Goal: Task Accomplishment & Management: Use online tool/utility

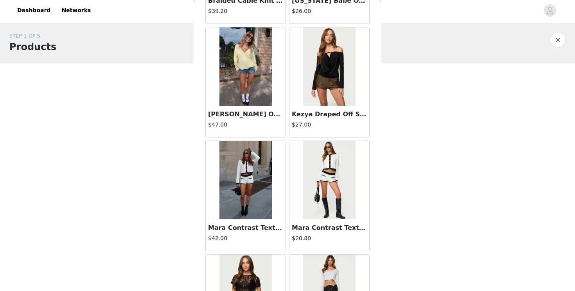
scroll to position [17747, 0]
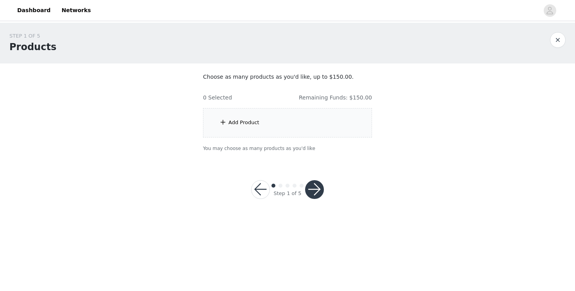
click at [262, 120] on div "Add Product" at bounding box center [287, 122] width 169 height 29
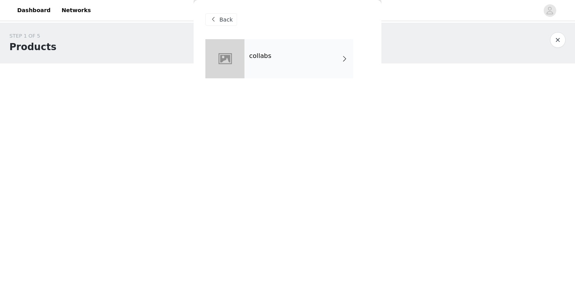
click at [255, 59] on h4 "collabs" at bounding box center [260, 55] width 22 height 7
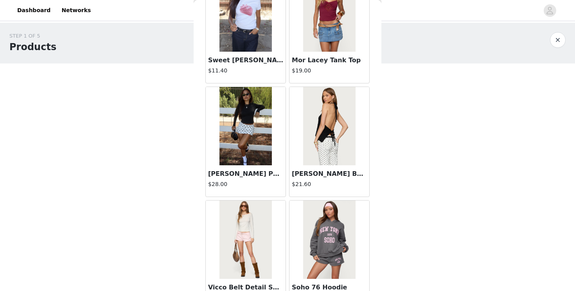
scroll to position [907, 0]
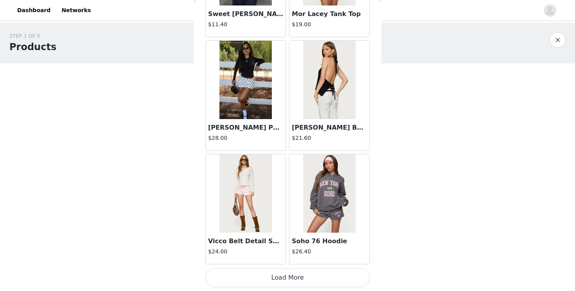
click at [226, 284] on button "Load More" at bounding box center [287, 277] width 164 height 19
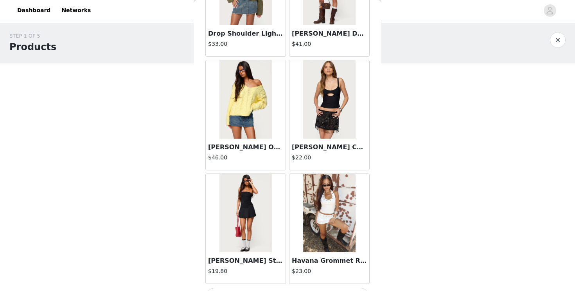
scroll to position [2042, 0]
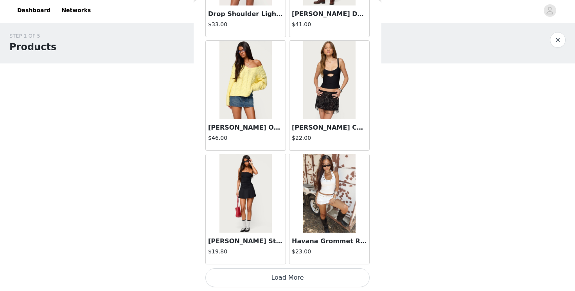
click at [225, 277] on button "Load More" at bounding box center [287, 277] width 164 height 19
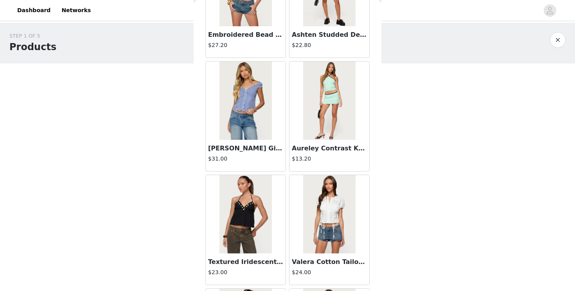
scroll to position [3176, 0]
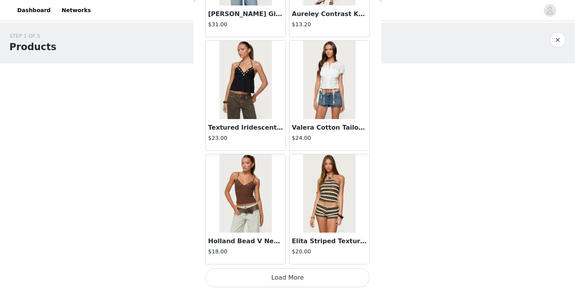
click at [251, 283] on button "Load More" at bounding box center [287, 277] width 164 height 19
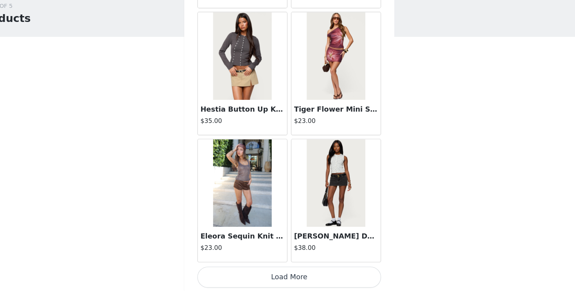
scroll to position [4311, 0]
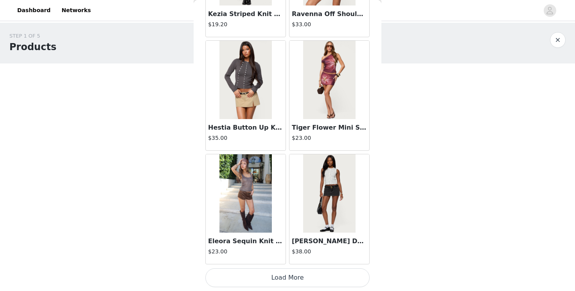
click at [249, 277] on button "Load More" at bounding box center [287, 277] width 164 height 19
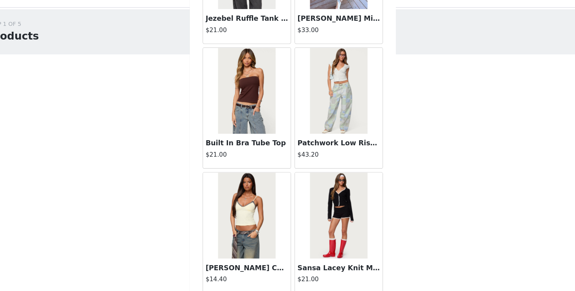
scroll to position [5446, 0]
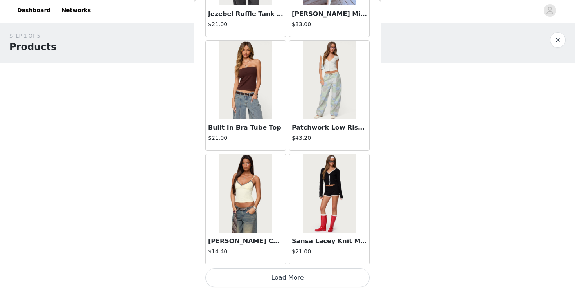
click at [261, 275] on button "Load More" at bounding box center [287, 277] width 164 height 19
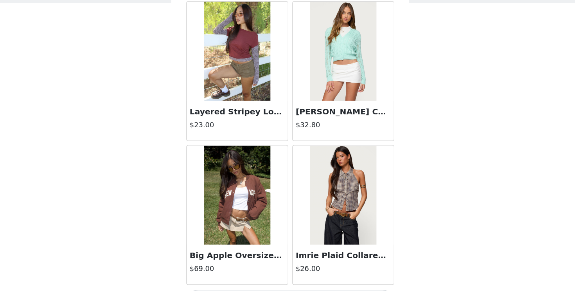
scroll to position [6581, 0]
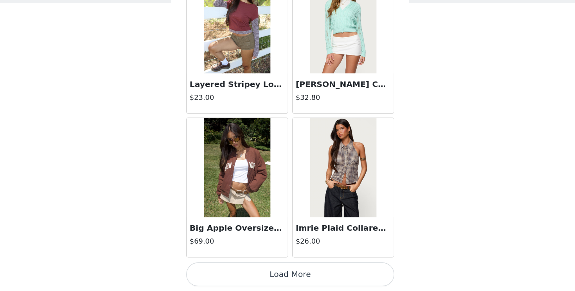
click at [275, 285] on button "Load More" at bounding box center [287, 277] width 164 height 19
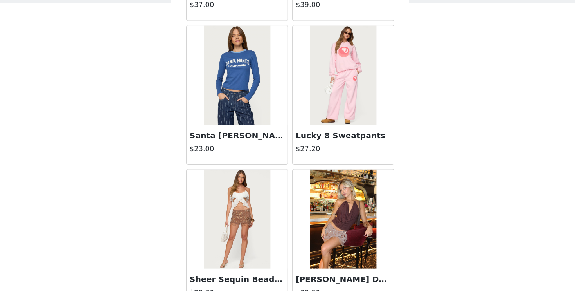
scroll to position [6881, 0]
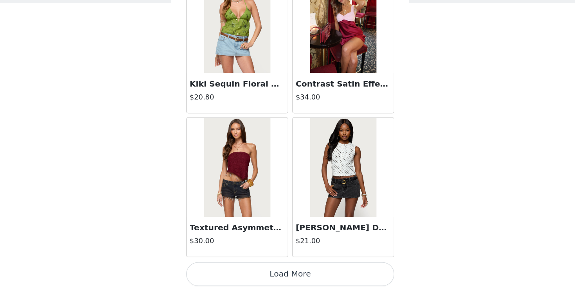
click at [270, 283] on button "Load More" at bounding box center [287, 277] width 164 height 19
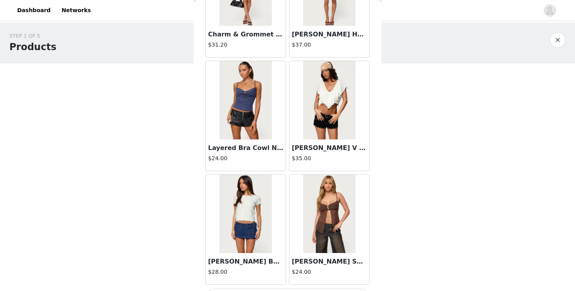
scroll to position [8851, 0]
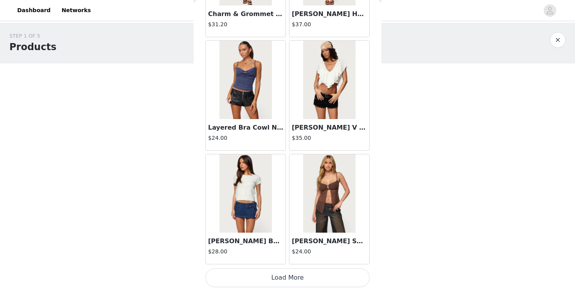
click at [275, 286] on button "Load More" at bounding box center [287, 277] width 164 height 19
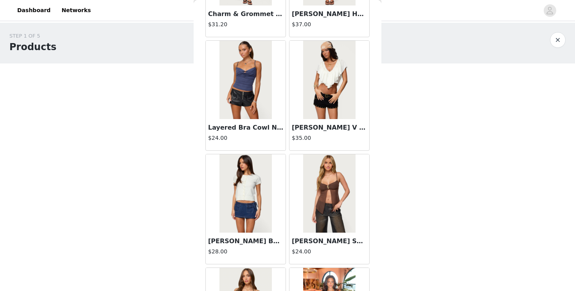
scroll to position [9030, 0]
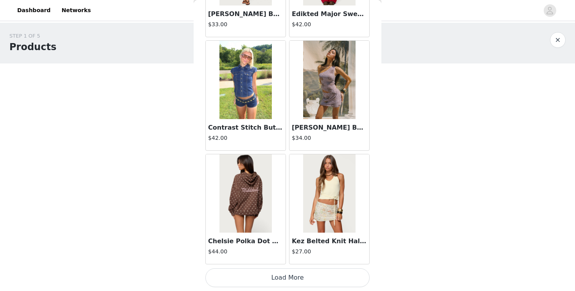
click at [287, 277] on button "Load More" at bounding box center [287, 277] width 164 height 19
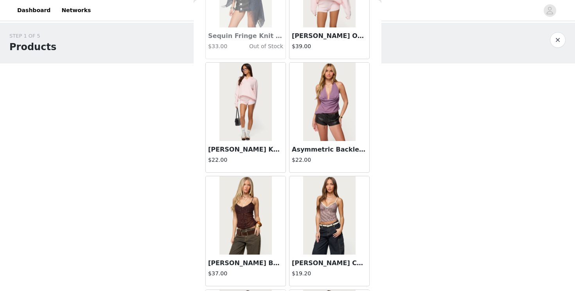
scroll to position [11120, 0]
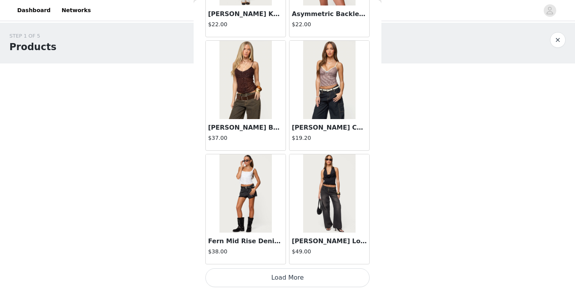
click at [270, 274] on button "Load More" at bounding box center [287, 277] width 164 height 19
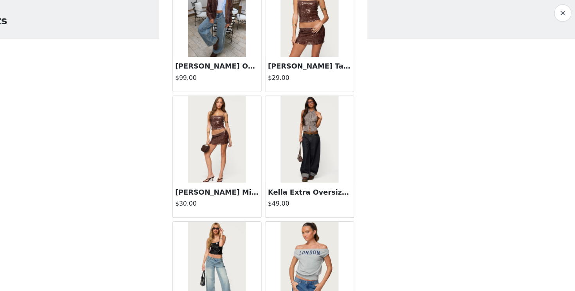
scroll to position [12255, 0]
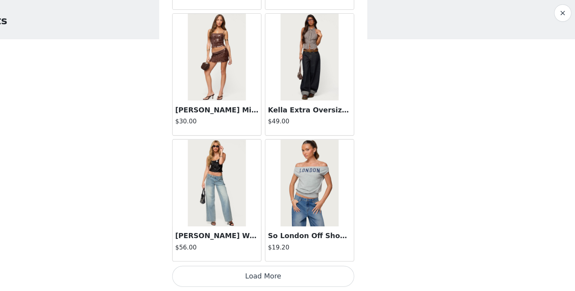
click at [274, 279] on button "Load More" at bounding box center [287, 277] width 164 height 19
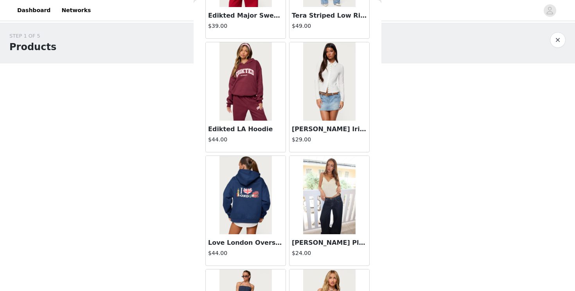
scroll to position [13390, 0]
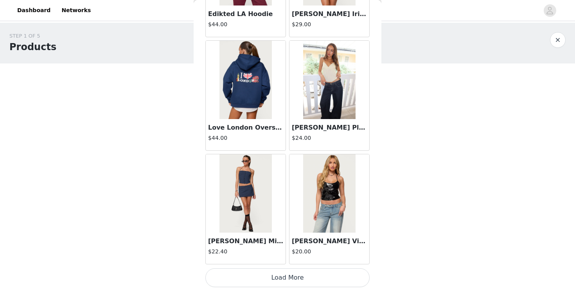
click at [274, 270] on button "Load More" at bounding box center [287, 277] width 164 height 19
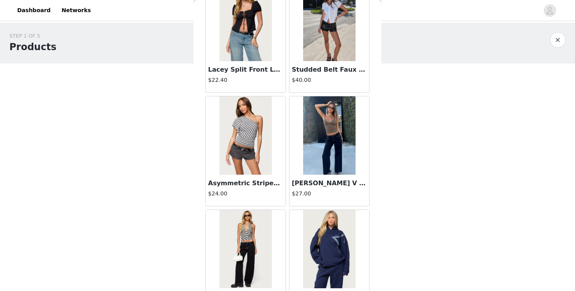
scroll to position [14046, 0]
